Goal: Book appointment/travel/reservation

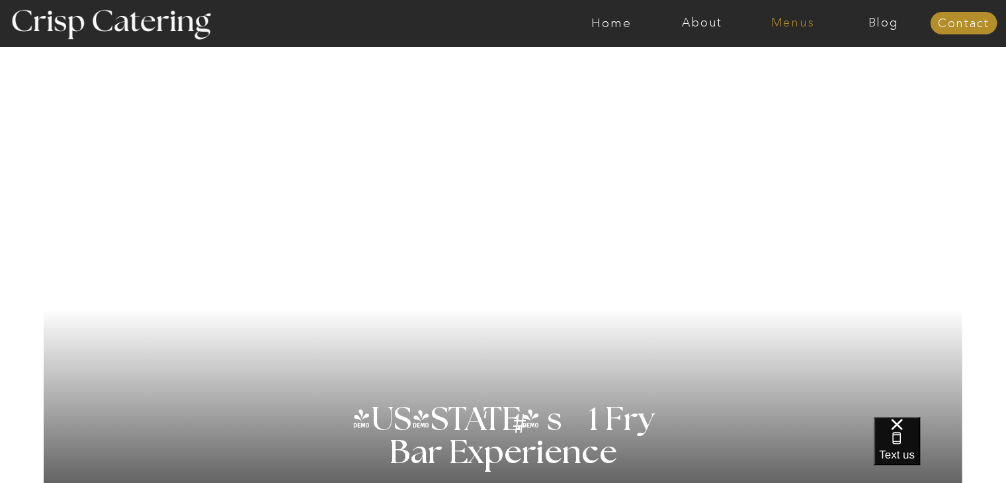
click at [810, 27] on nav "Menus" at bounding box center [792, 23] width 91 height 13
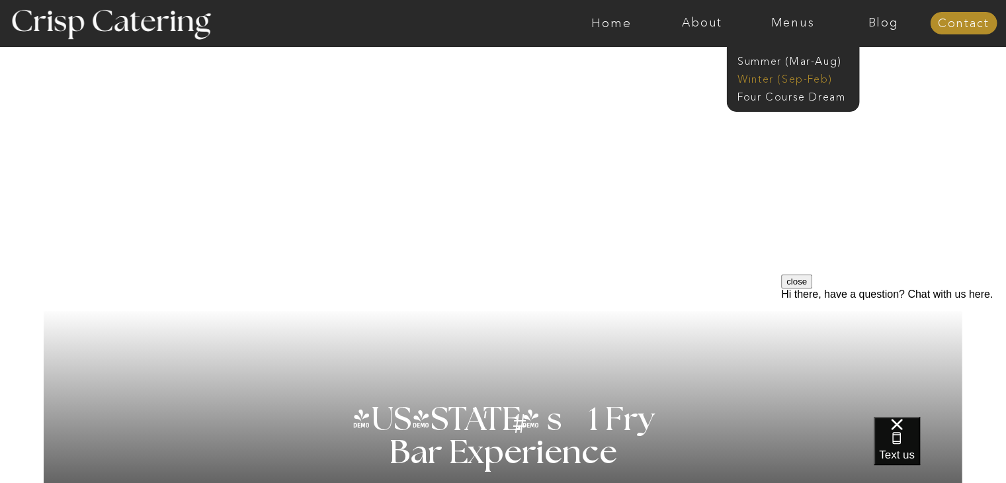
click at [792, 81] on nav "Winter (Sep-Feb)" at bounding box center [792, 77] width 108 height 13
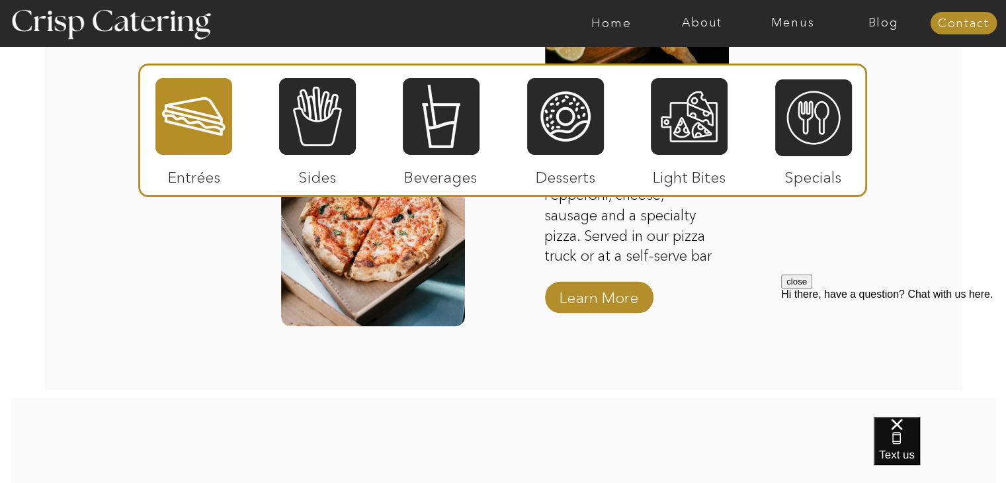
scroll to position [2244, 0]
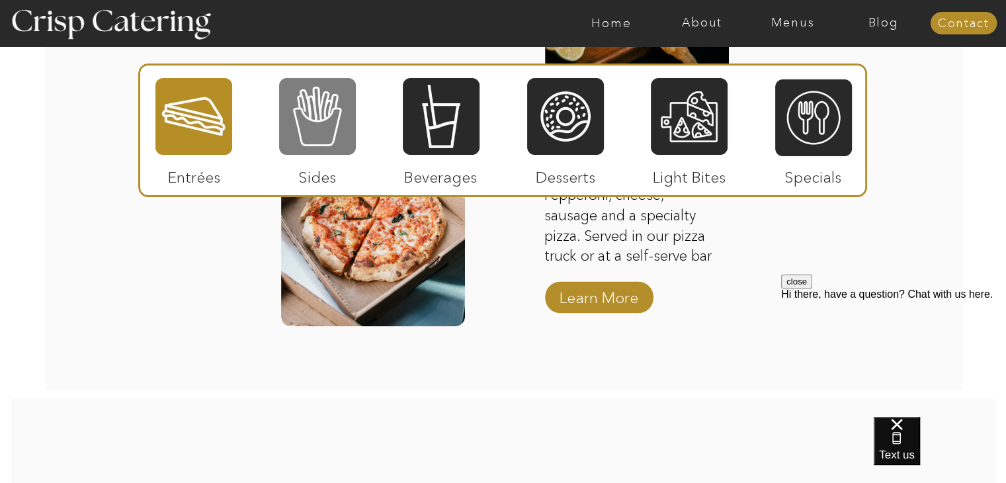
click at [346, 150] on div at bounding box center [317, 116] width 77 height 79
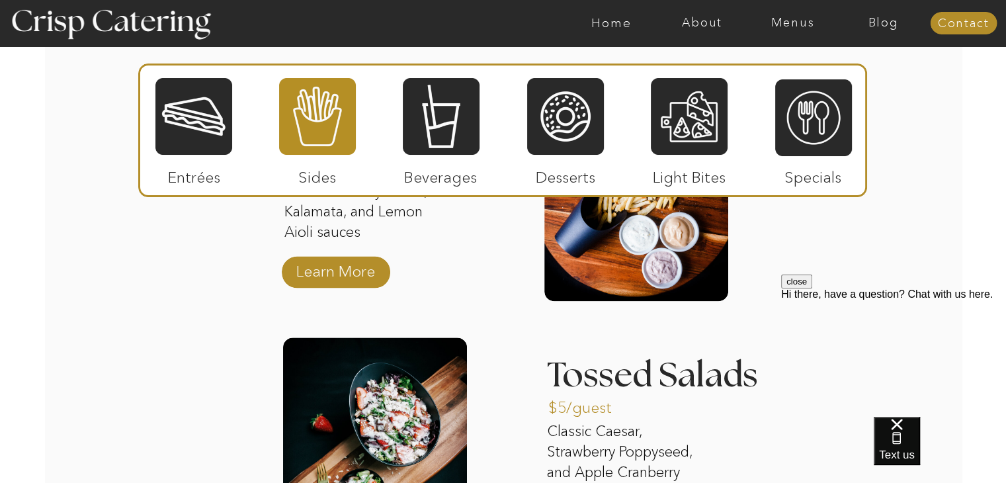
scroll to position [1635, 0]
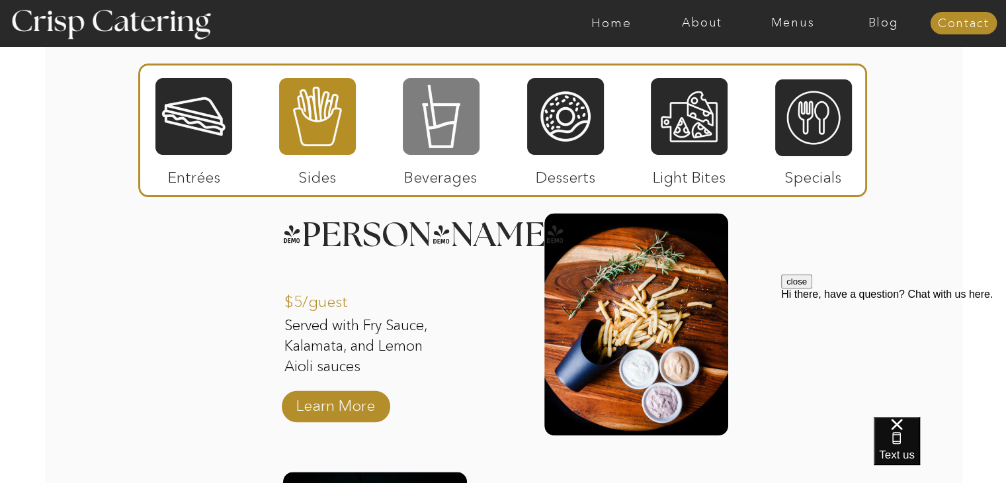
click at [452, 125] on div at bounding box center [441, 116] width 77 height 79
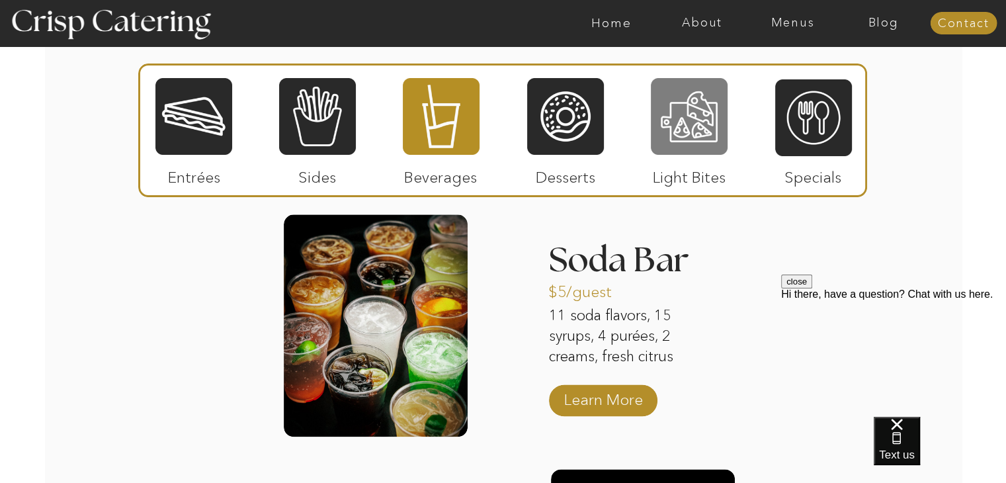
click at [661, 139] on div at bounding box center [689, 116] width 77 height 79
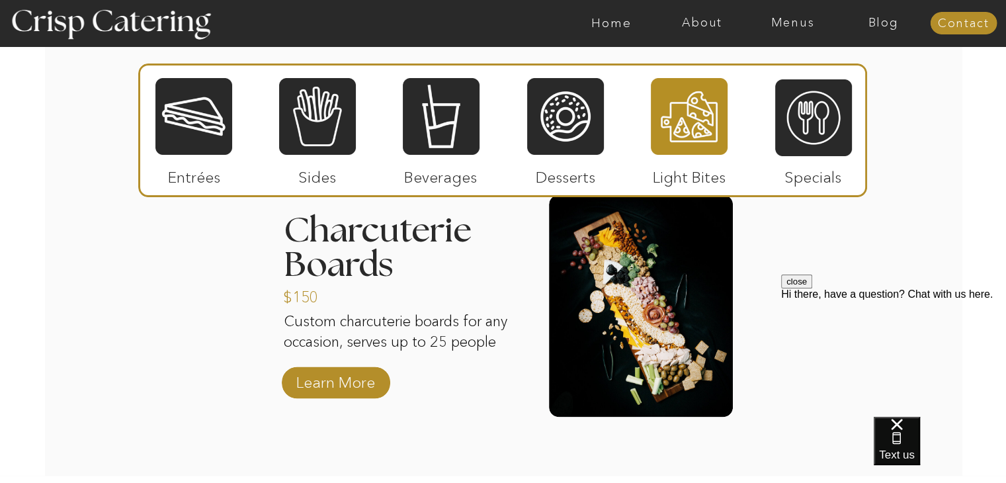
scroll to position [1662, 0]
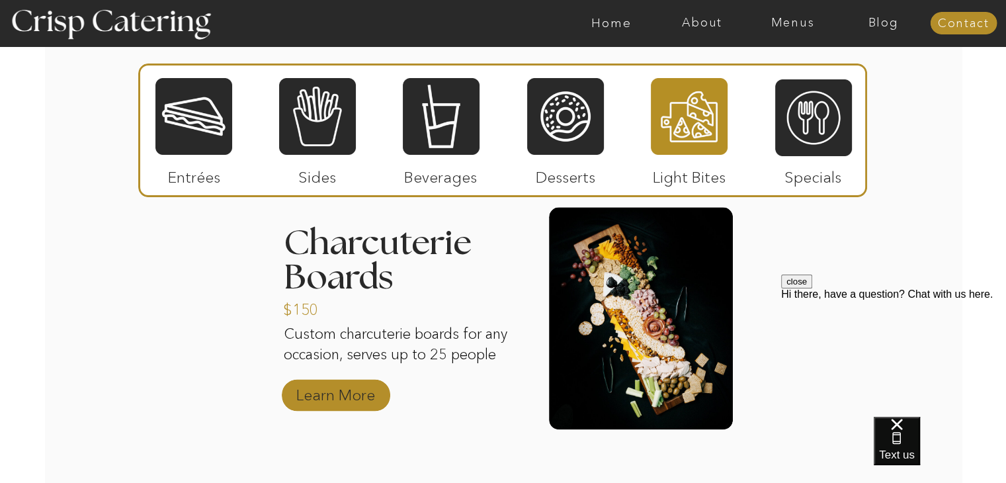
click at [355, 394] on p "Learn More" at bounding box center [336, 391] width 88 height 38
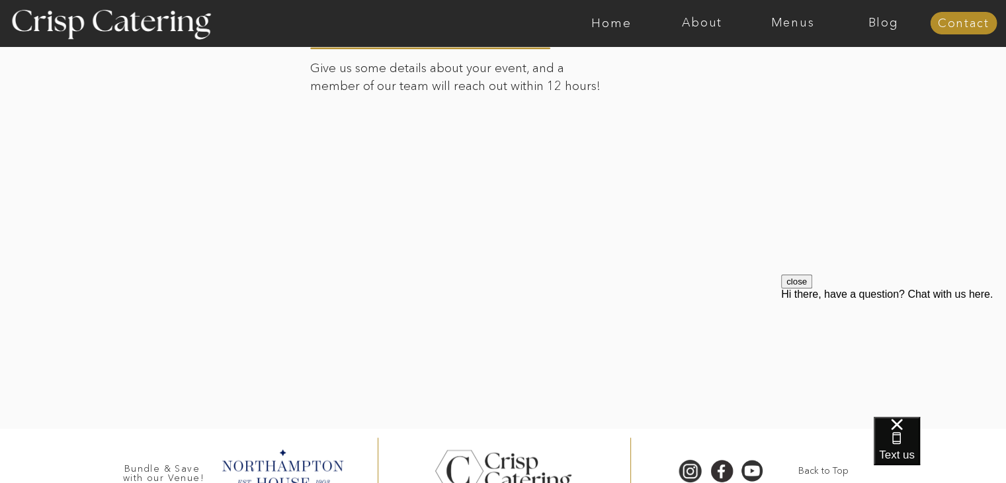
scroll to position [2661, 0]
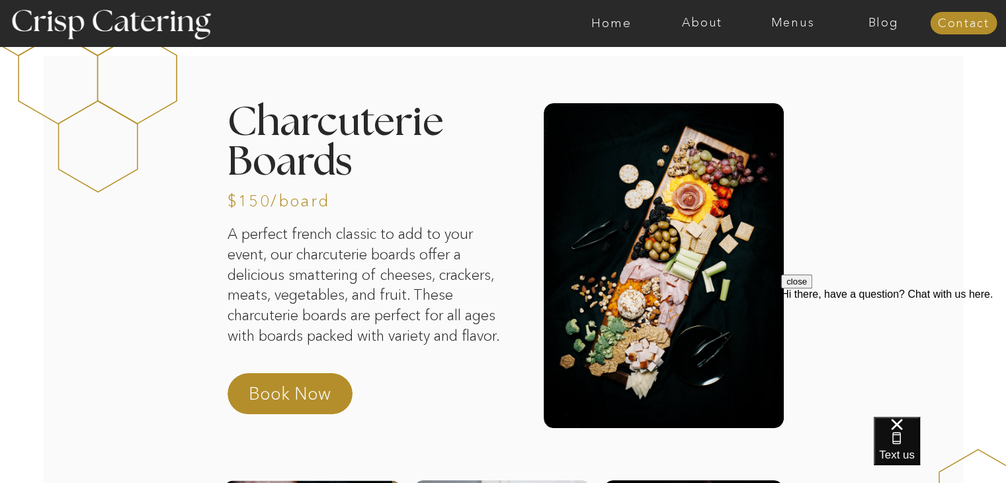
click at [355, 394] on p "Book Now" at bounding box center [307, 398] width 116 height 32
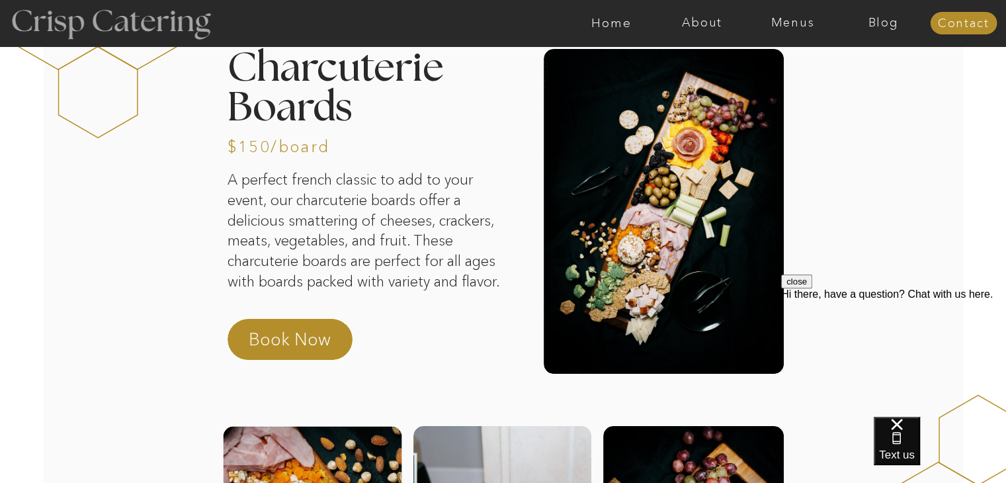
scroll to position [53, 0]
